Goal: Navigation & Orientation: Find specific page/section

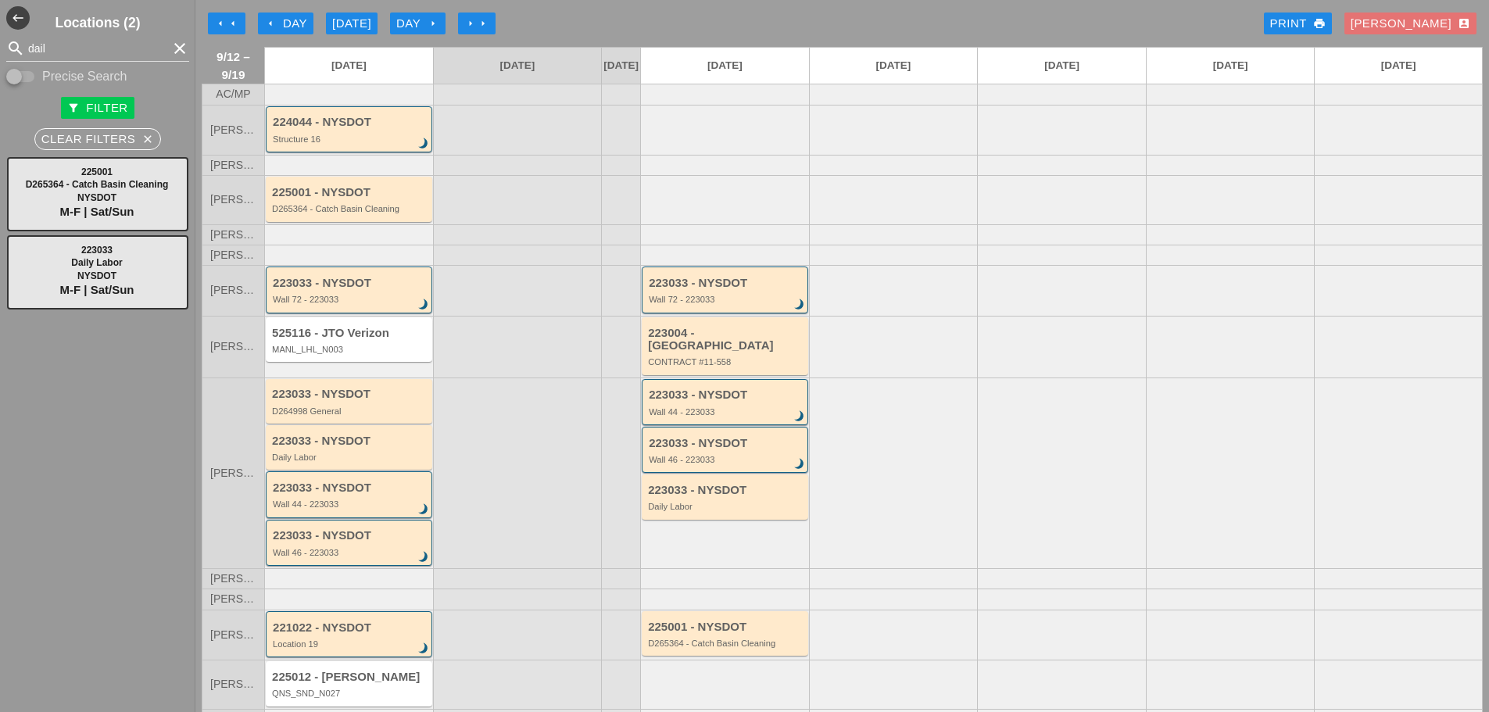
scroll to position [21, 0]
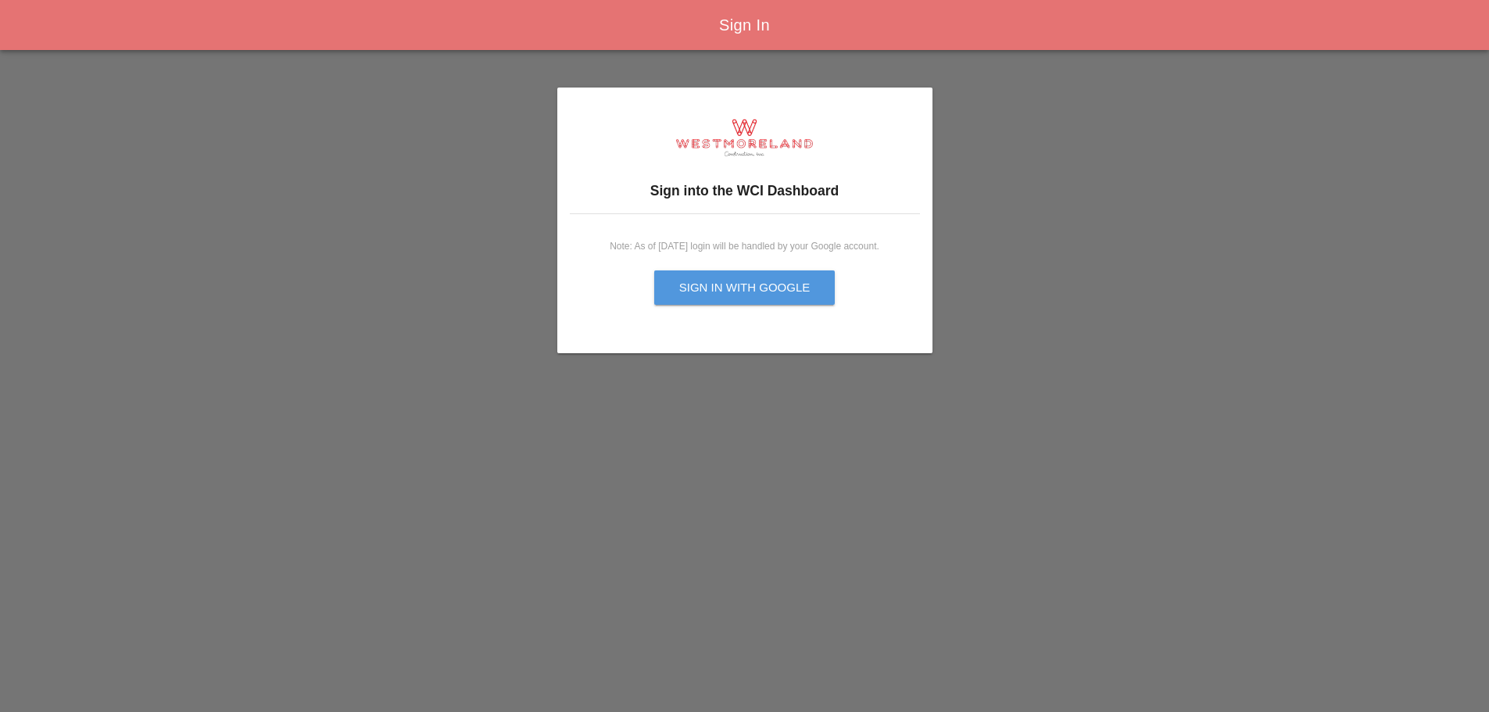
click at [813, 293] on button "Sign in with Google" at bounding box center [744, 288] width 181 height 34
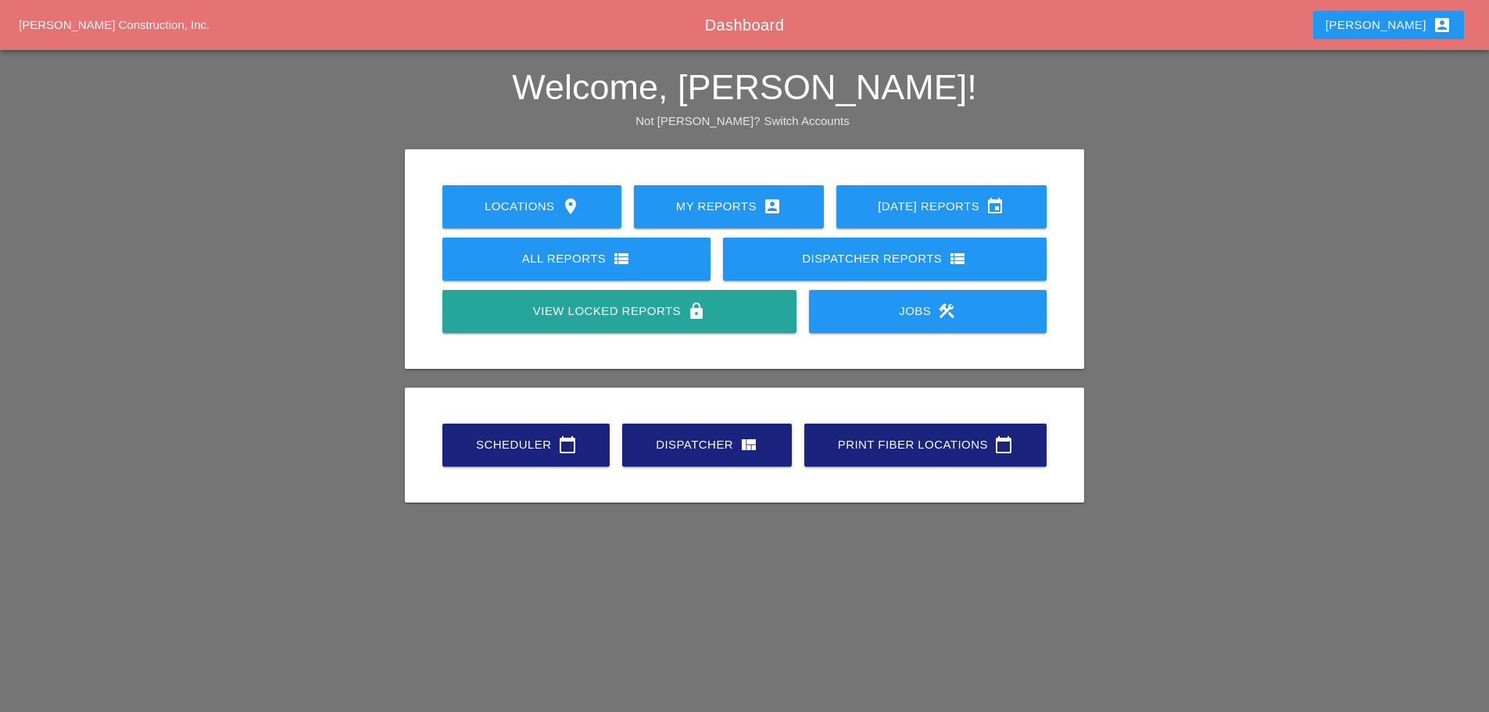
click at [511, 463] on link "Scheduler calendar_today" at bounding box center [526, 445] width 167 height 43
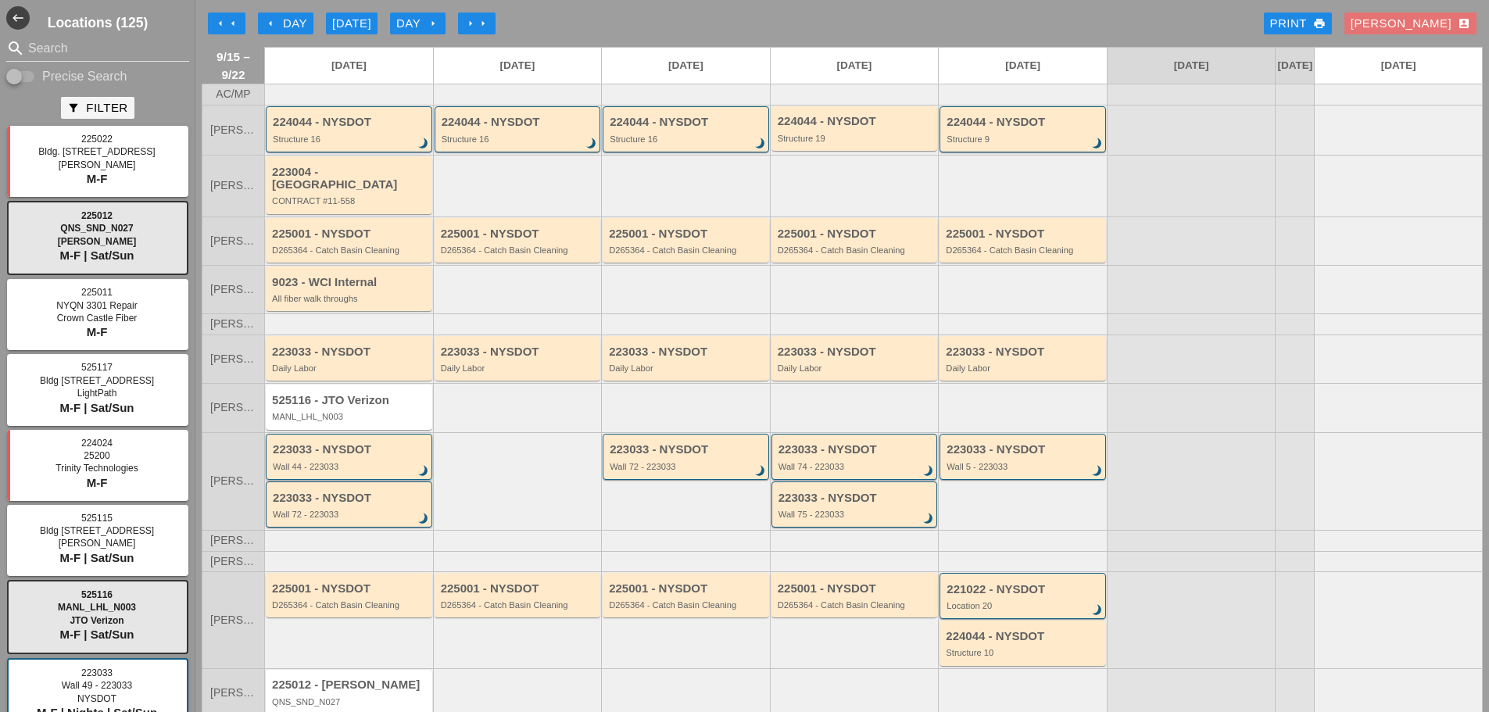
click at [283, 462] on div "Wall 44 - 223033" at bounding box center [350, 466] width 155 height 9
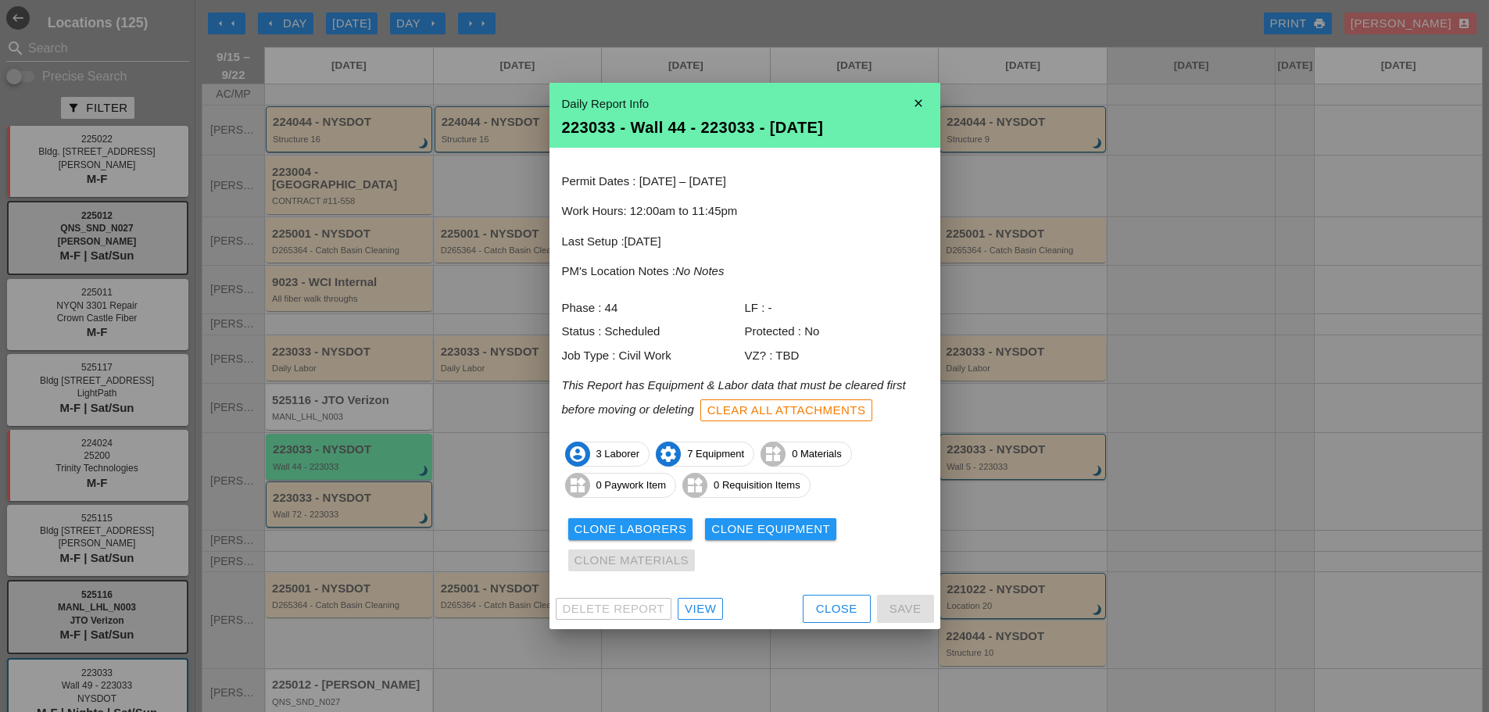
click at [817, 599] on button "Close" at bounding box center [837, 609] width 68 height 28
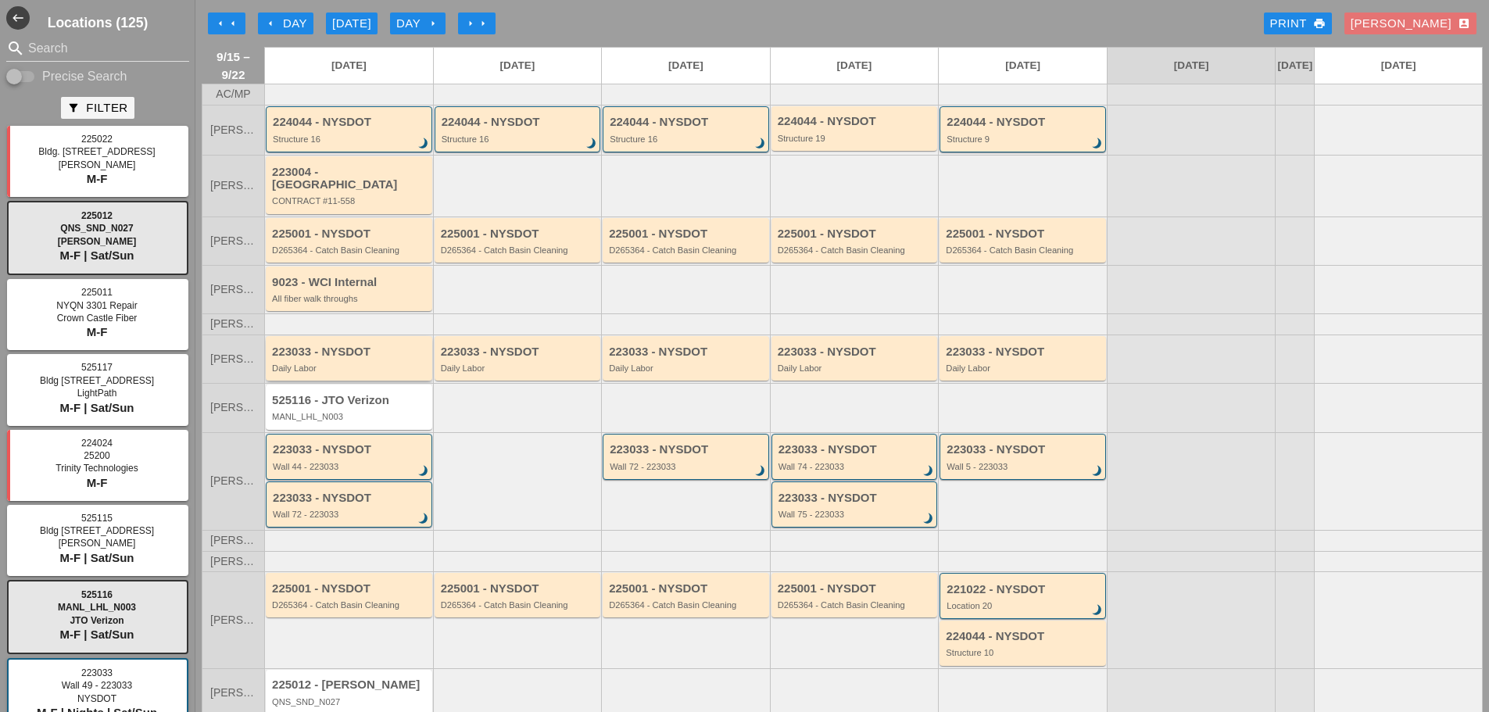
click at [314, 356] on div "223033 - NYSDOT" at bounding box center [350, 352] width 156 height 13
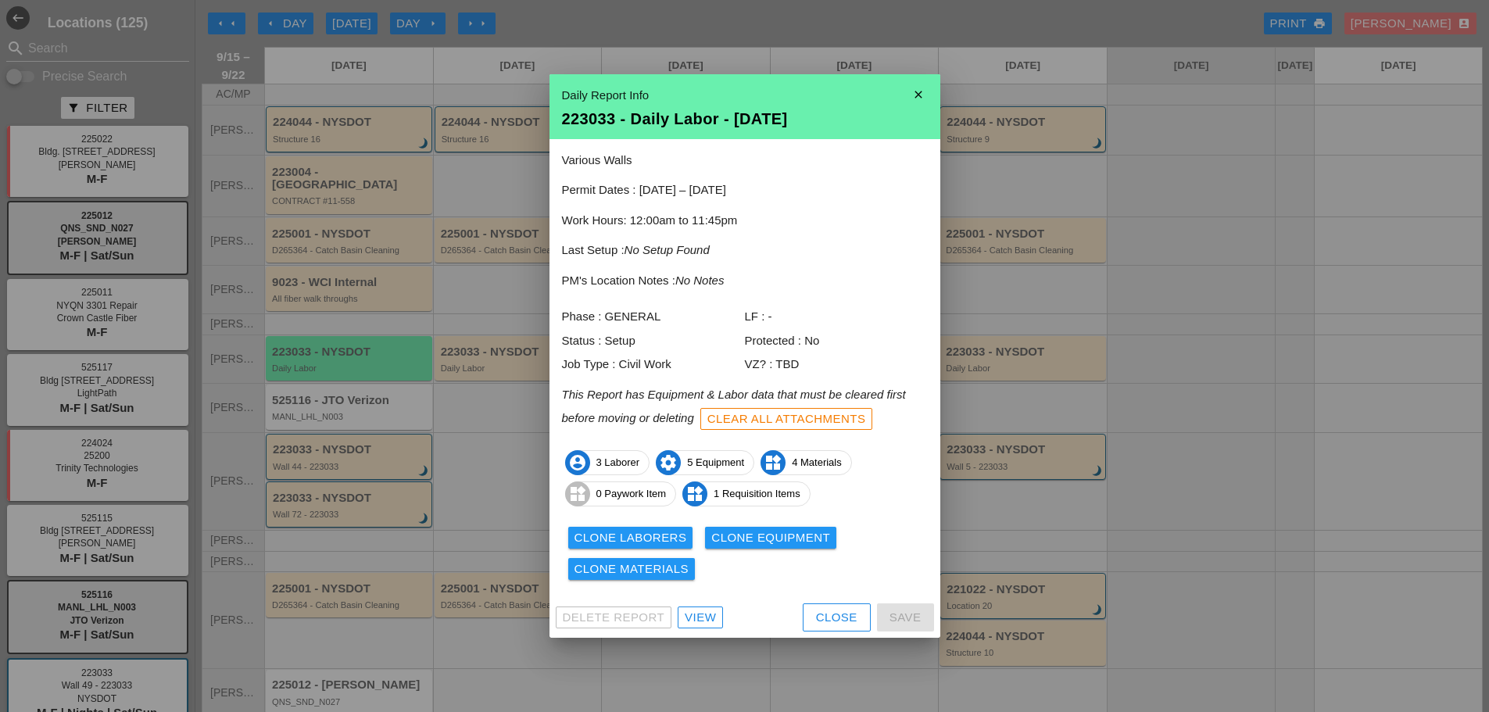
click at [836, 630] on button "Close" at bounding box center [837, 618] width 68 height 28
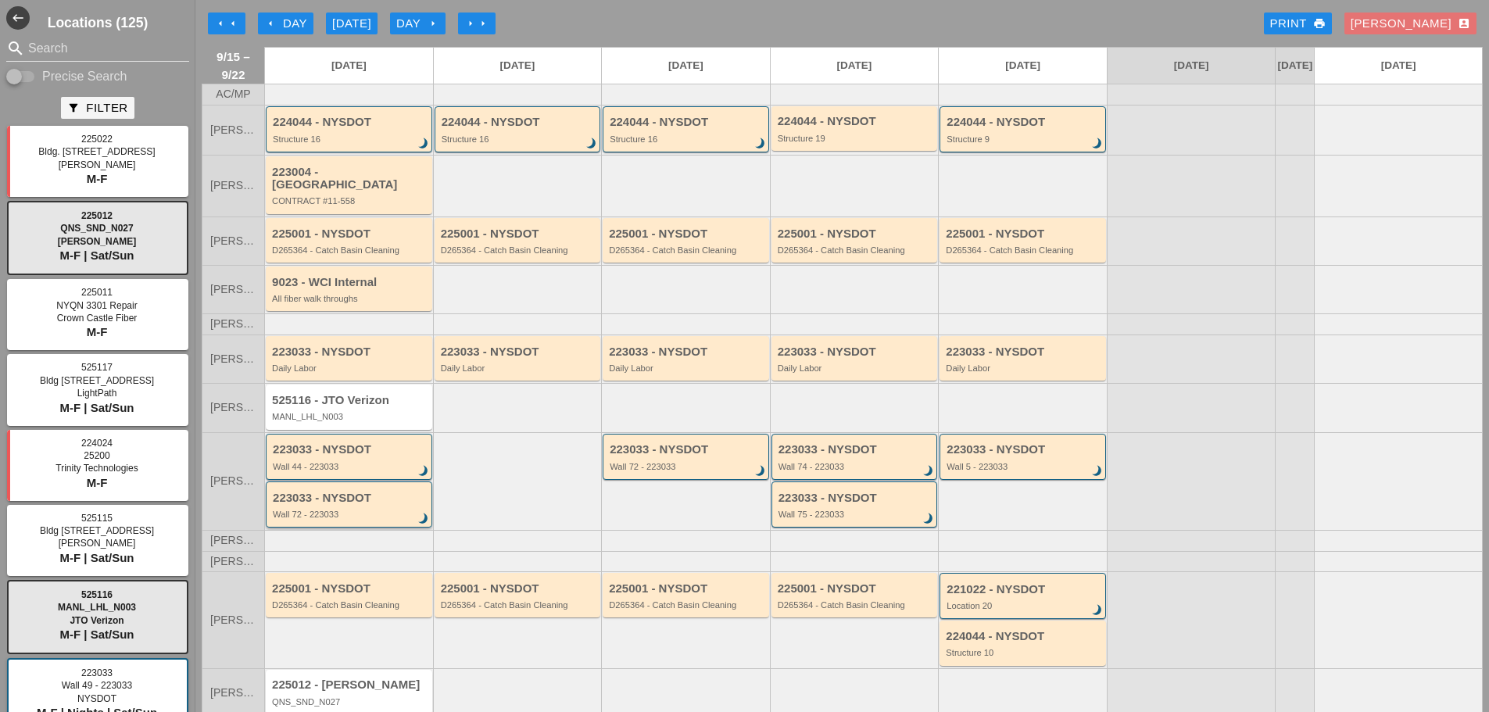
click at [337, 505] on div "223033 - NYSDOT Wall 72 - 223033 brightness_3" at bounding box center [350, 506] width 155 height 28
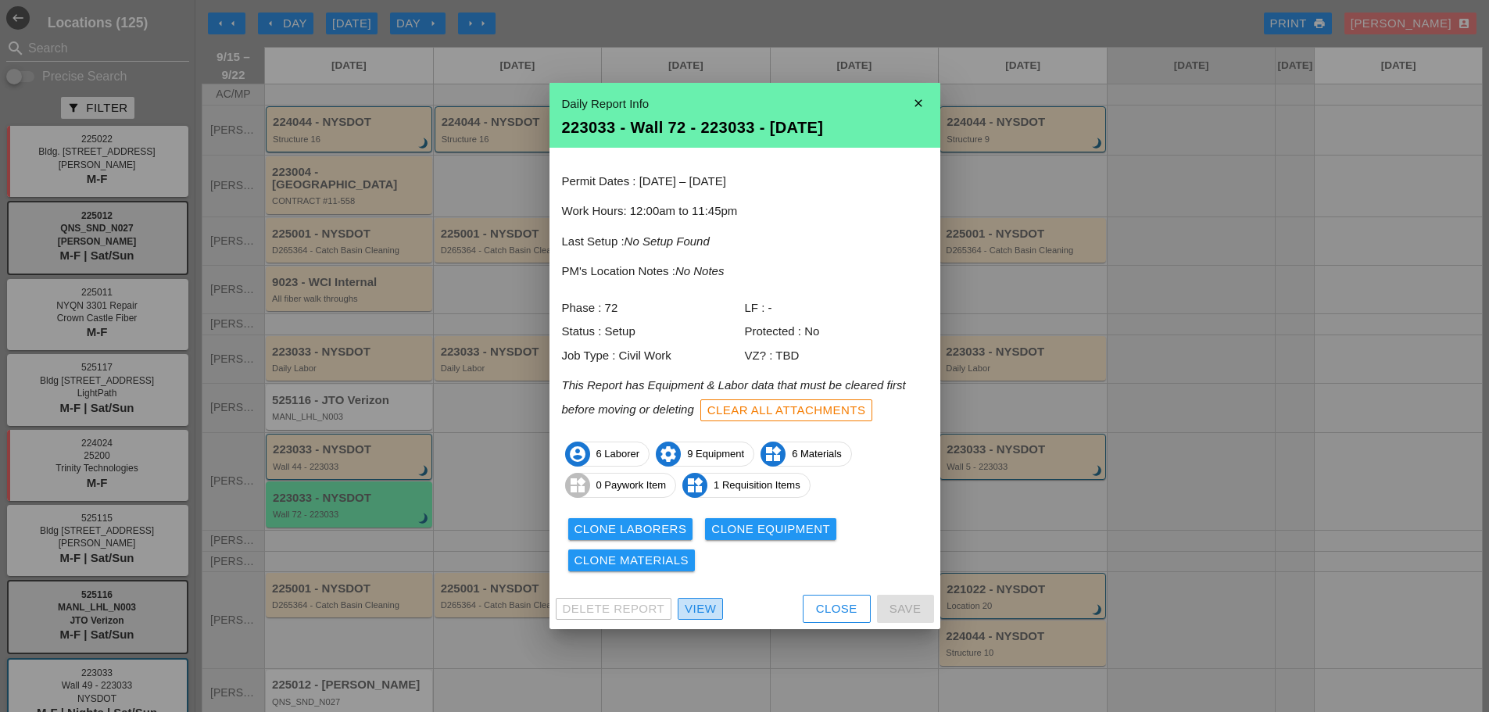
drag, startPoint x: 697, startPoint y: 618, endPoint x: 696, endPoint y: 608, distance: 9.5
drag, startPoint x: 819, startPoint y: 578, endPoint x: 810, endPoint y: 578, distance: 9.4
click at [815, 578] on div "Permit Dates : 05/01/2023 – 10/10/2025 Work Hours: 12:00am to 11:45pm Last Setu…" at bounding box center [745, 368] width 391 height 441
click at [816, 616] on div "Close" at bounding box center [836, 609] width 41 height 18
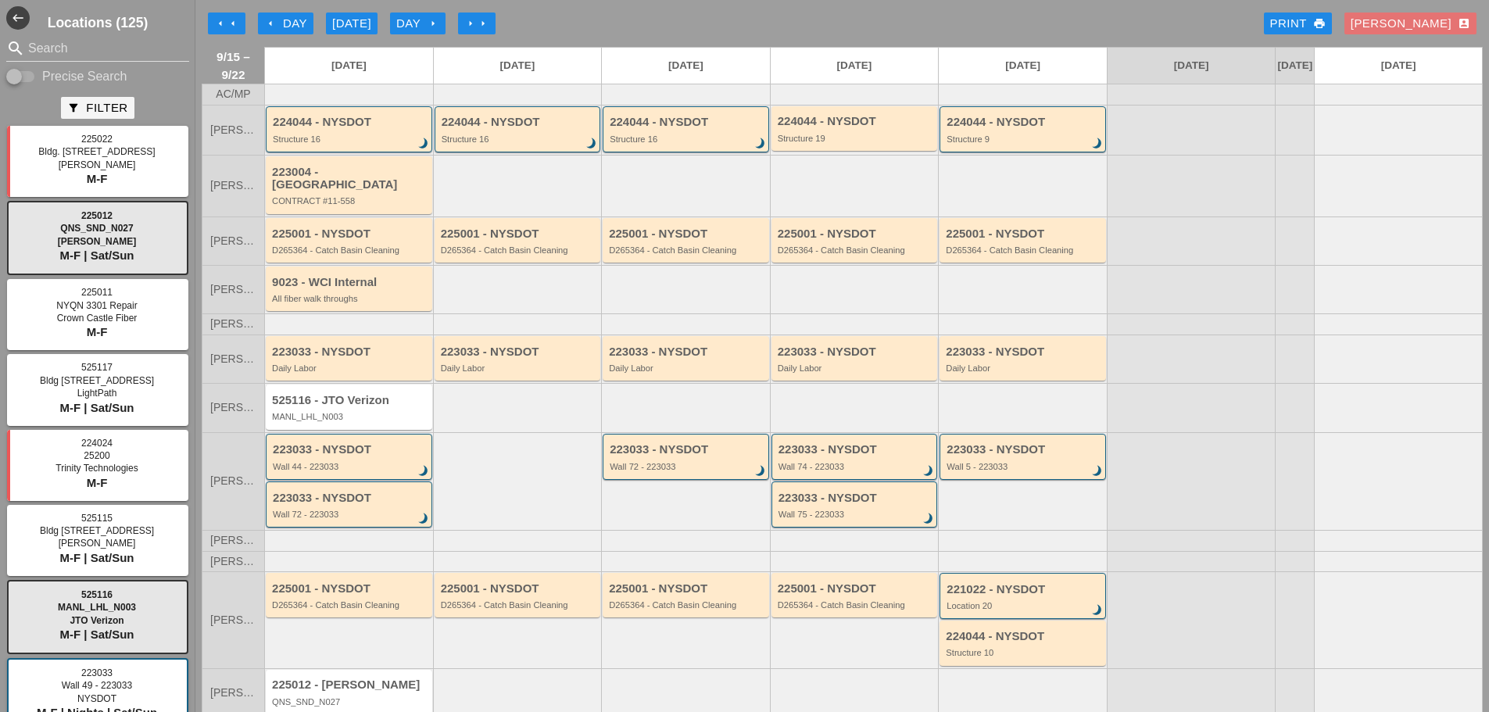
click at [318, 446] on div "223033 - NYSDOT" at bounding box center [350, 449] width 155 height 13
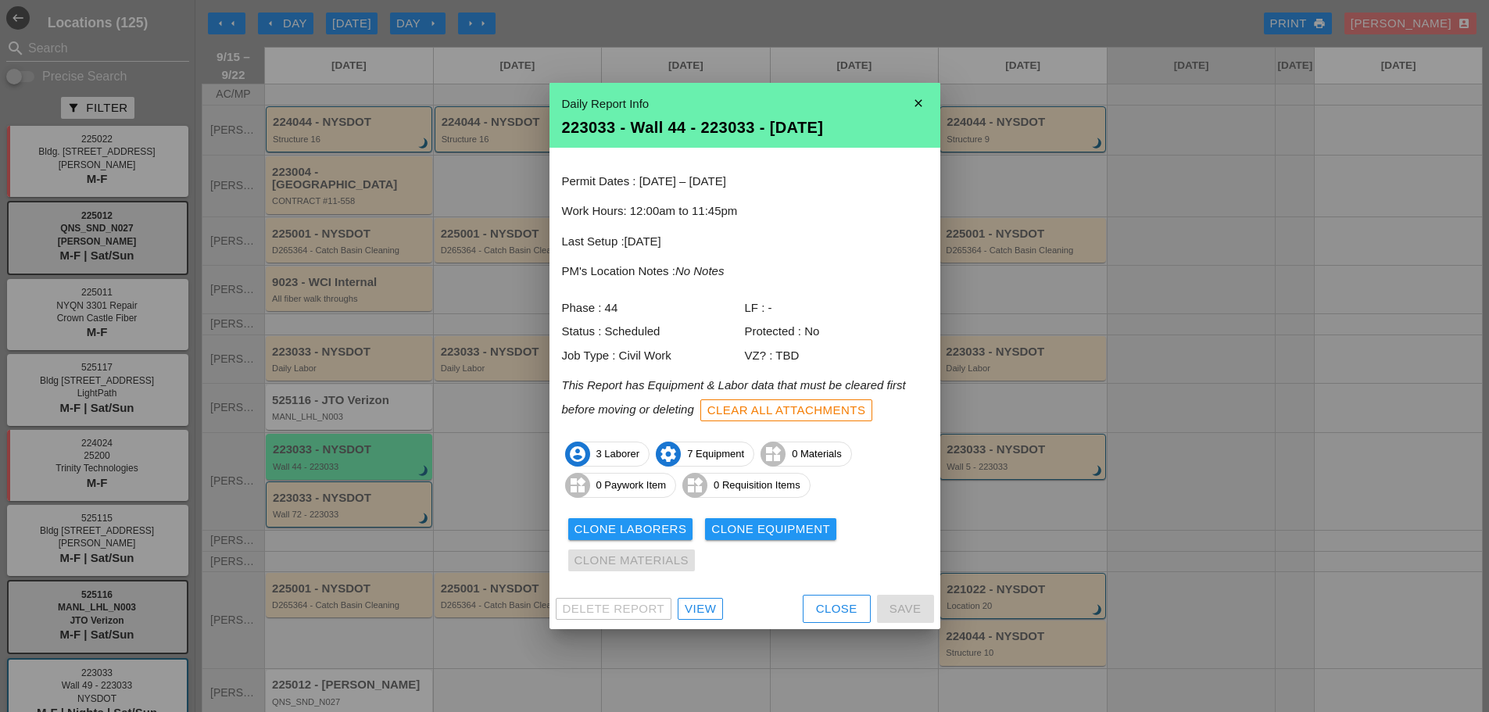
click at [815, 609] on button "Close" at bounding box center [837, 609] width 68 height 28
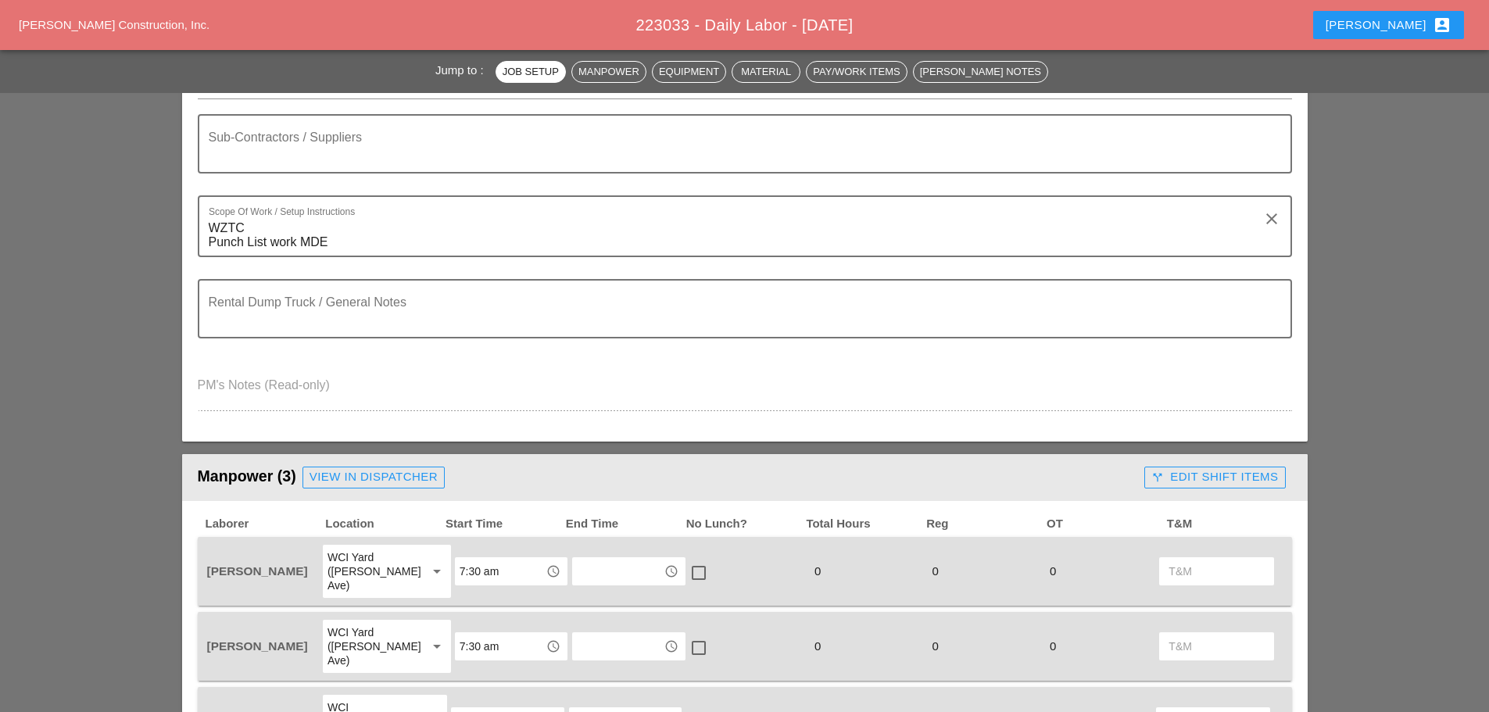
scroll to position [547, 0]
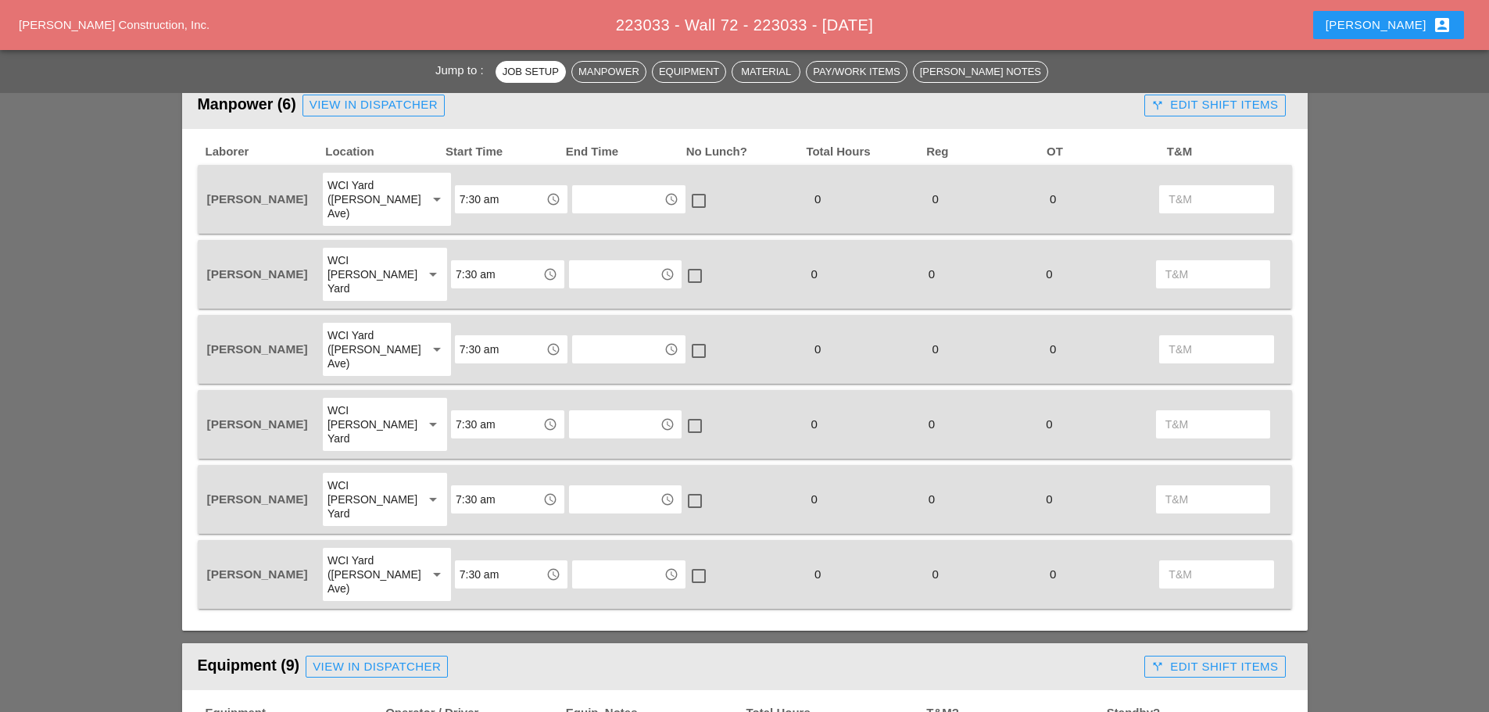
scroll to position [782, 0]
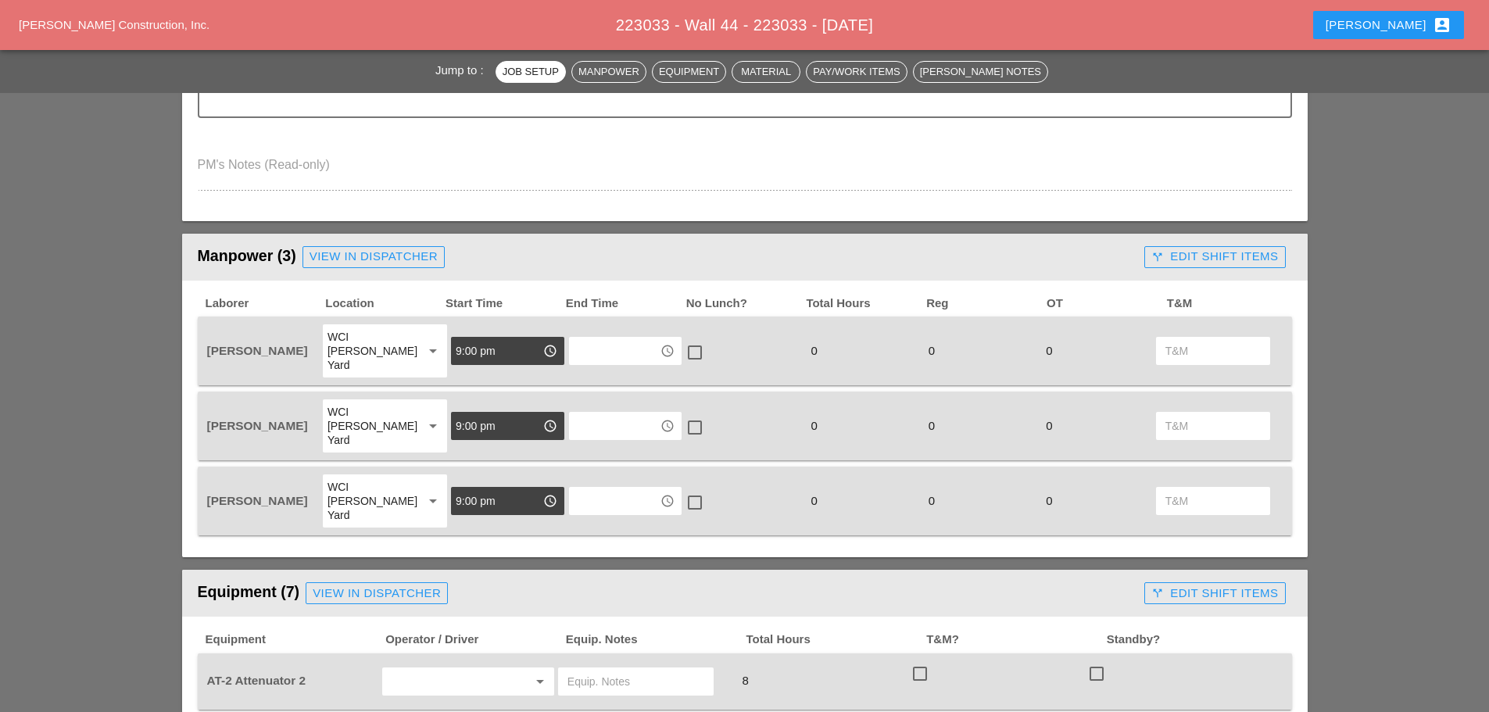
scroll to position [704, 0]
